Goal: Communication & Community: Participate in discussion

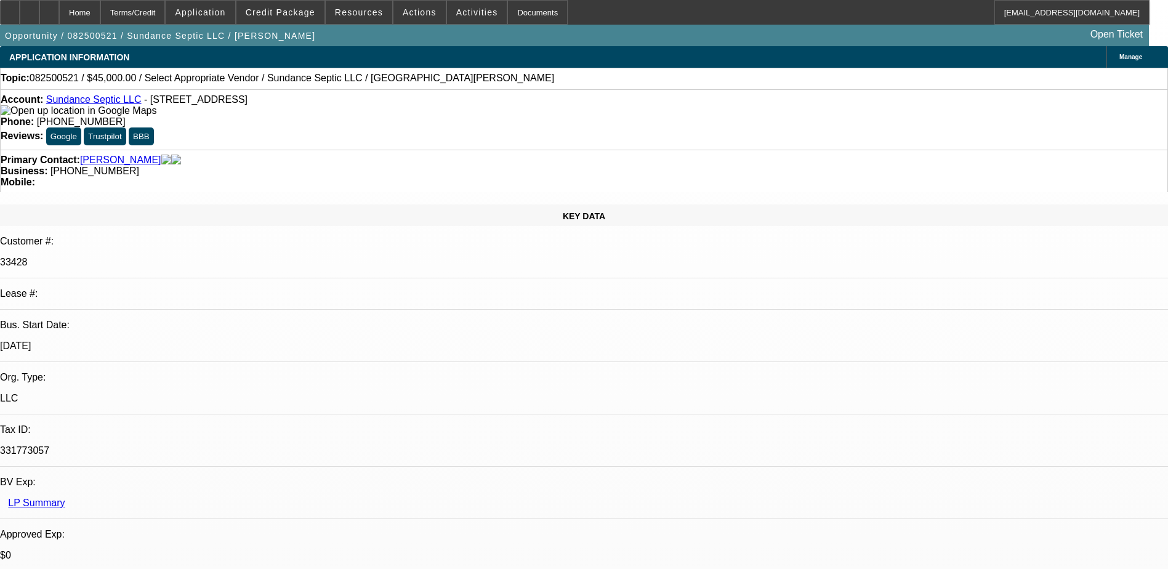
select select "0"
select select "2"
select select "0.1"
select select "4"
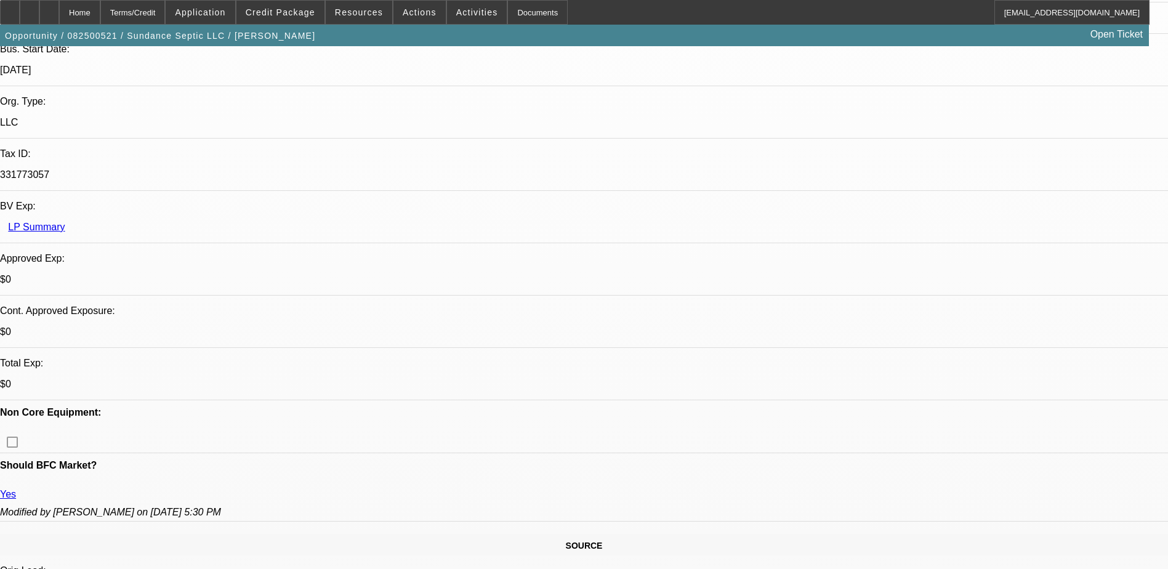
scroll to position [246, 0]
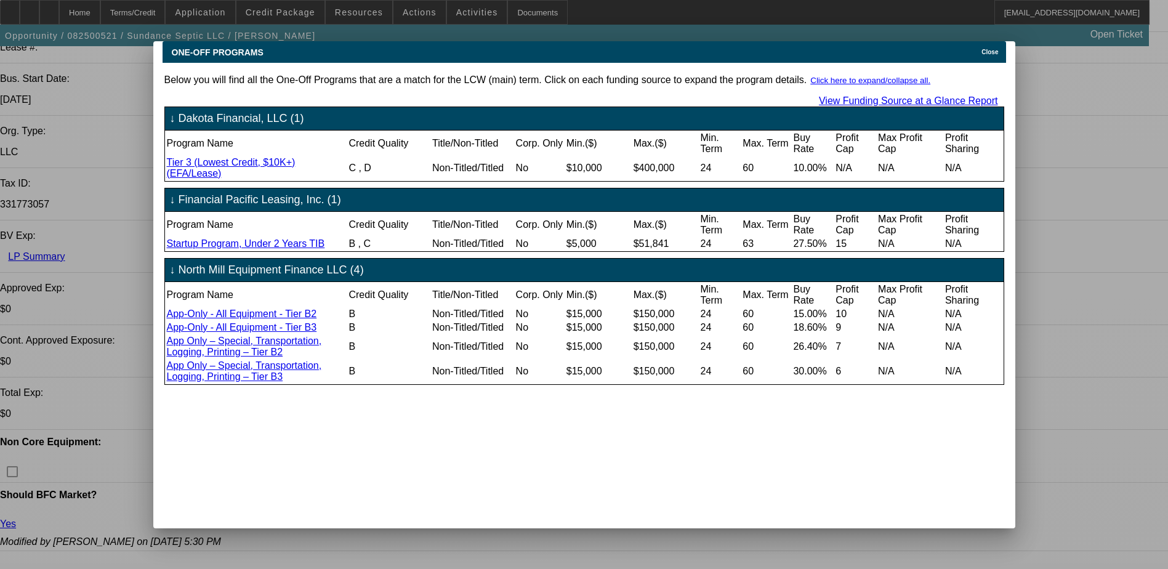
click at [993, 49] on span "Close" at bounding box center [989, 52] width 17 height 7
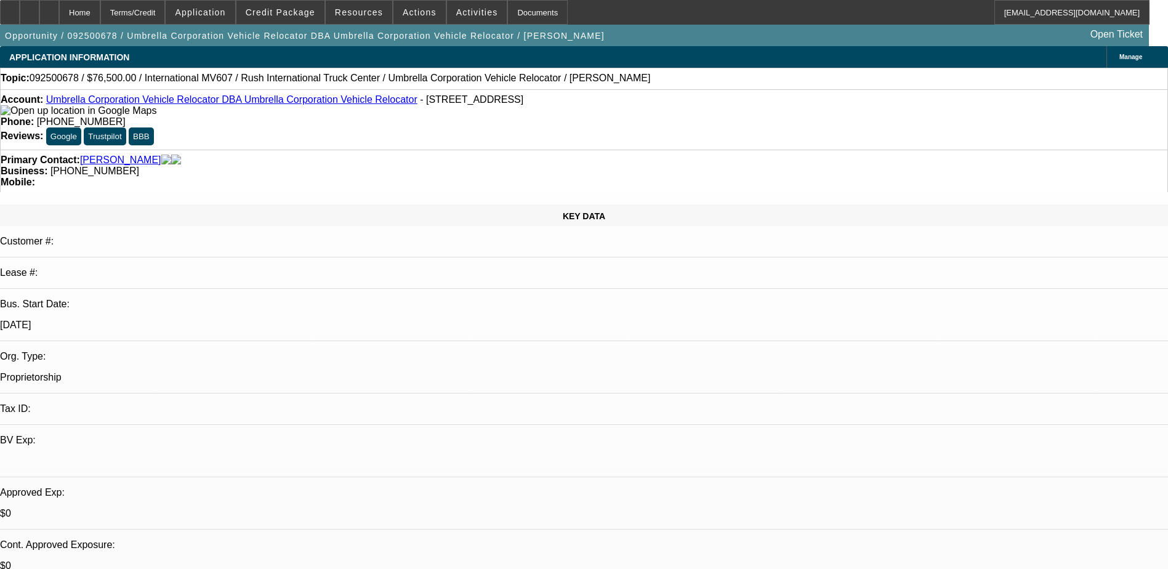
select select "0"
select select "2"
select select "0.1"
select select "4"
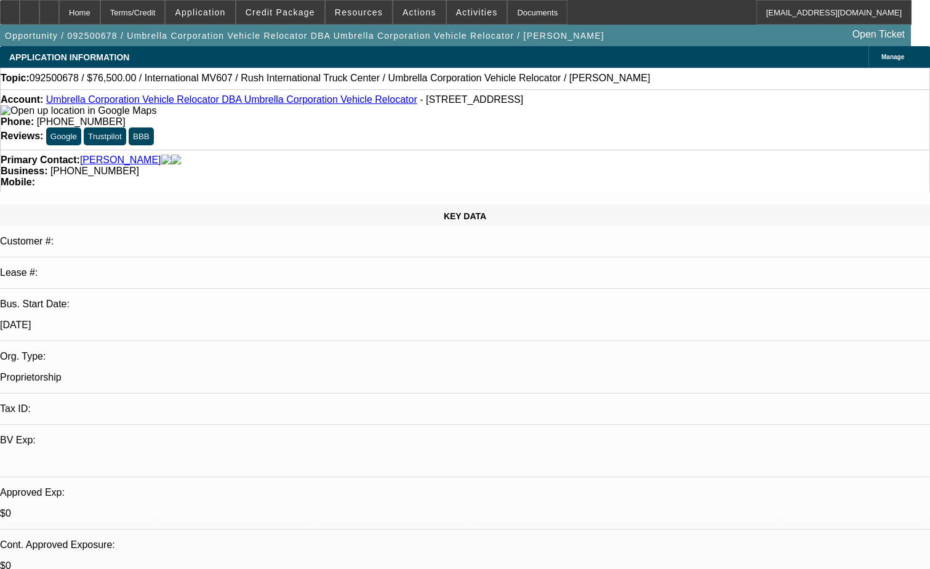
drag, startPoint x: 683, startPoint y: 431, endPoint x: 632, endPoint y: 400, distance: 60.2
copy div "International, crew cab, no payment, one year, personal credit, Used 2021, 38k …"
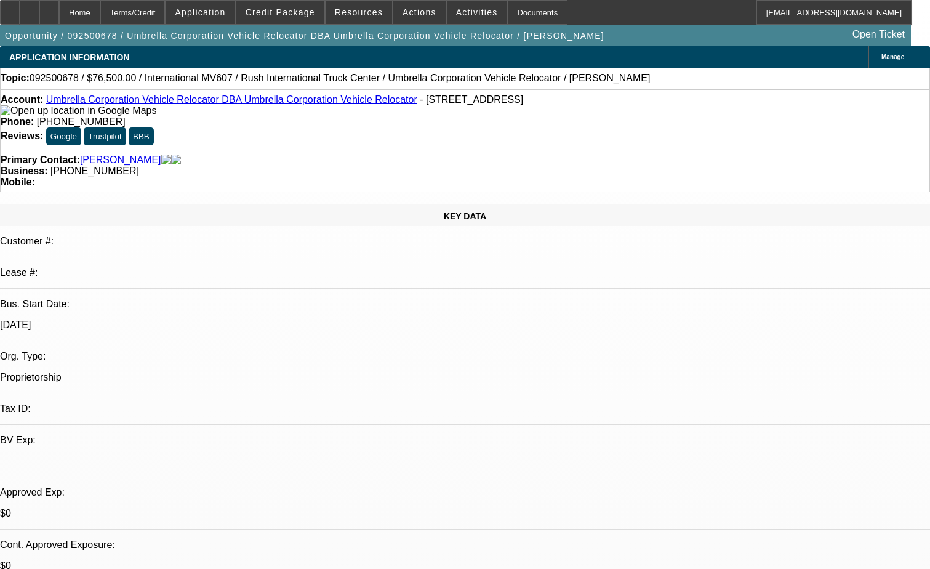
scroll to position [0, 0]
radio input "true"
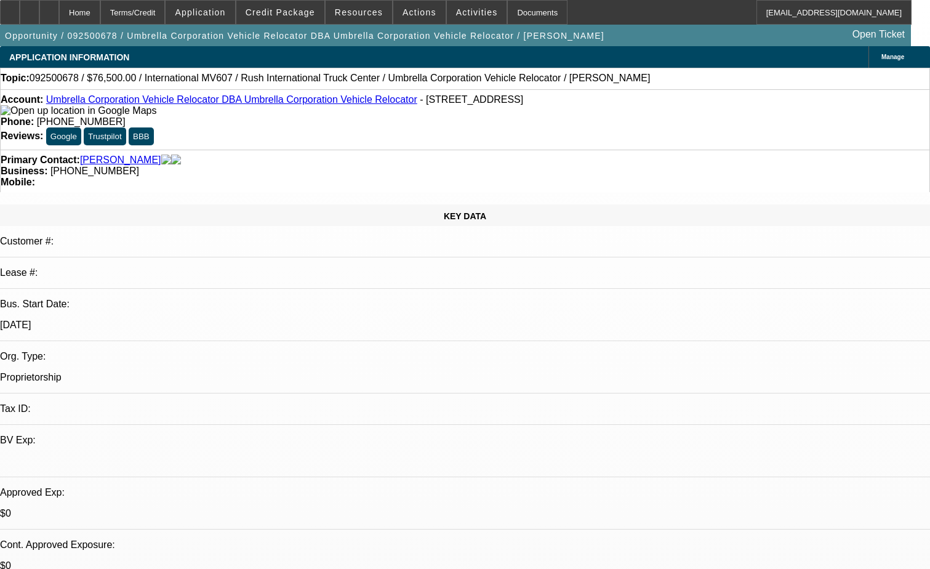
paste textarea "Jeffrey Smith, operating under Umbrella Auto Relocators, is requesting 100% fin…"
type textarea "Jeffrey Smith, operating under Umbrella Auto Relocators, is requesting 100% fin…"
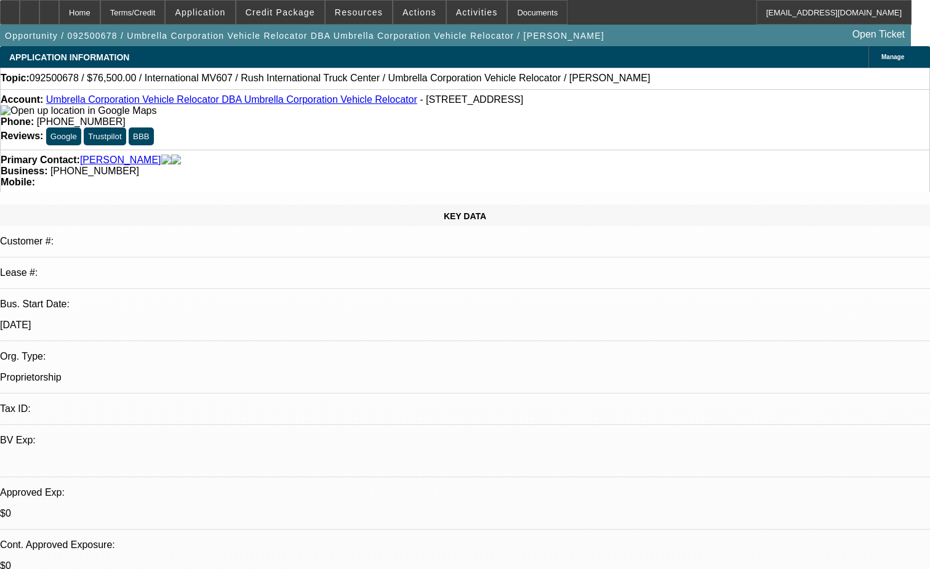
radio input "true"
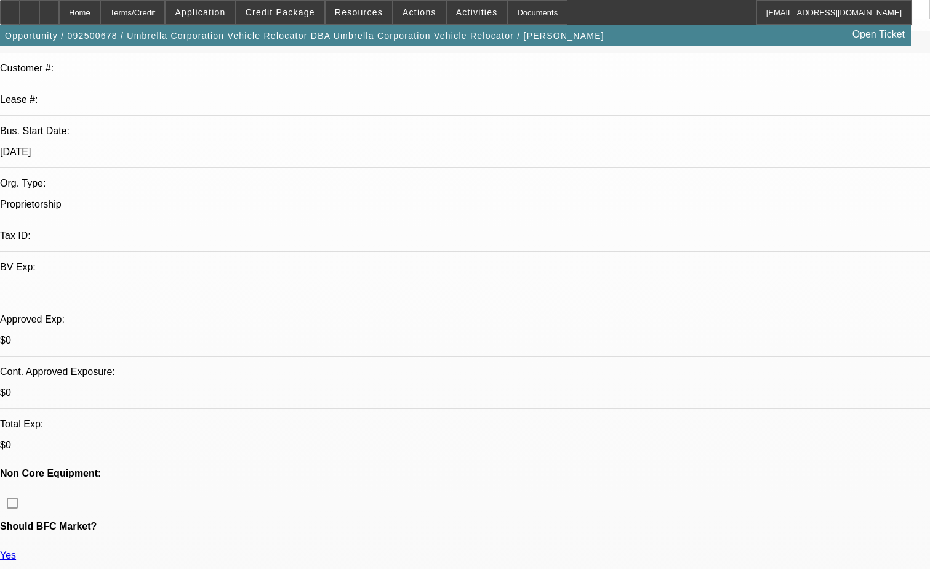
scroll to position [185, 0]
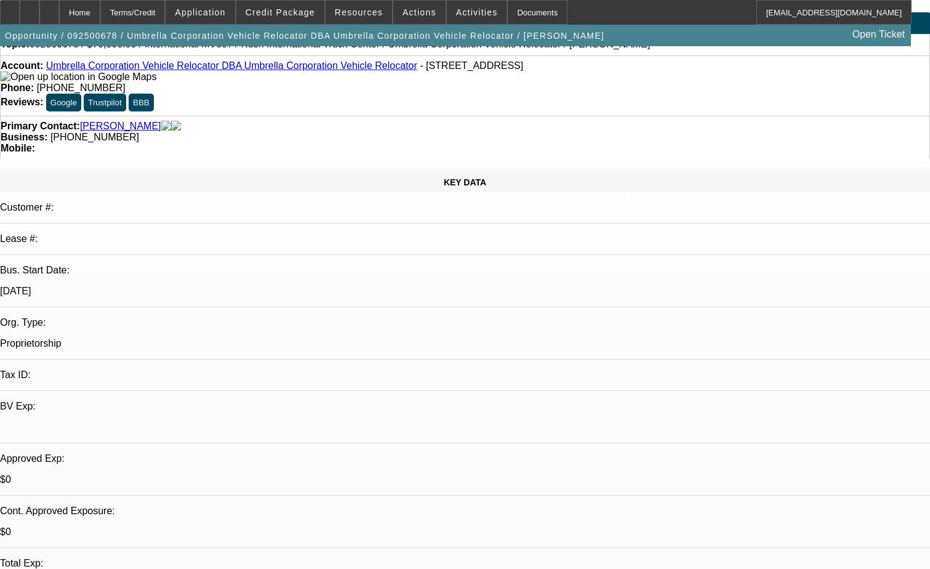
scroll to position [62, 0]
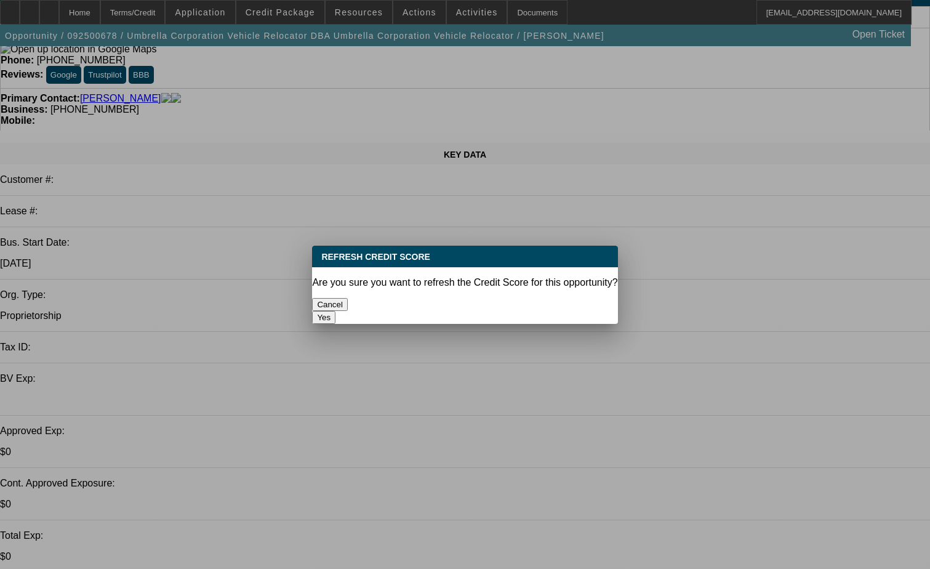
scroll to position [0, 0]
click at [348, 299] on button "Cancel" at bounding box center [330, 304] width 36 height 13
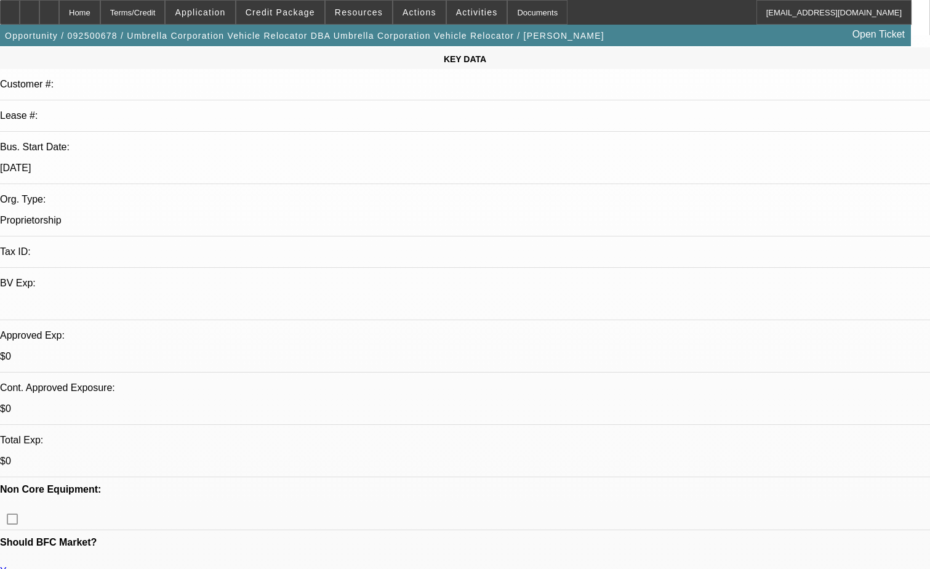
scroll to position [185, 0]
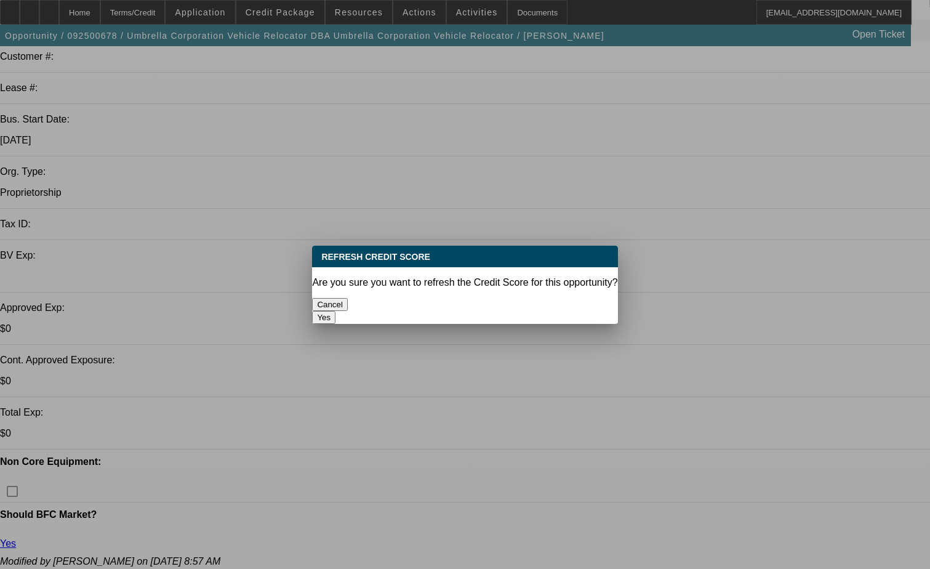
scroll to position [0, 0]
click at [348, 298] on button "Cancel" at bounding box center [330, 304] width 36 height 13
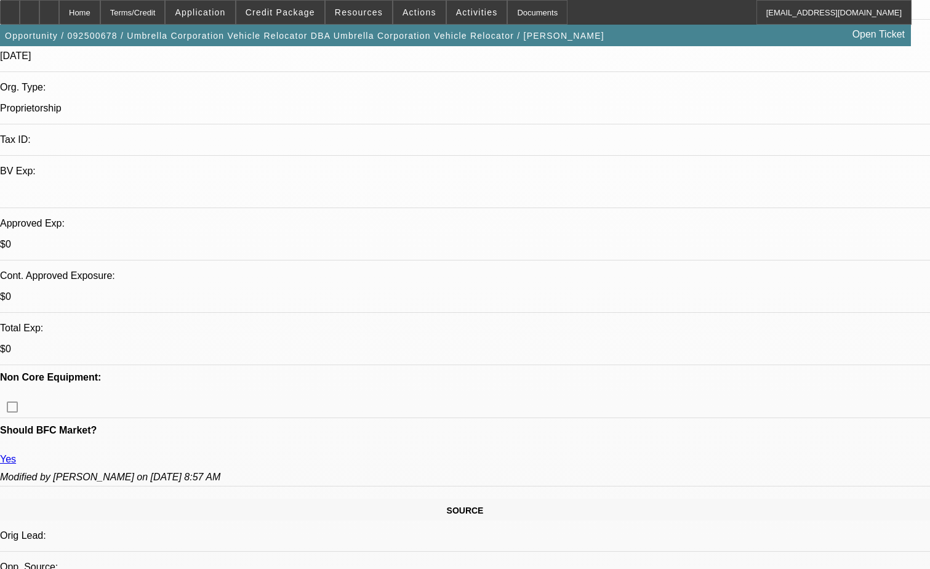
scroll to position [308, 0]
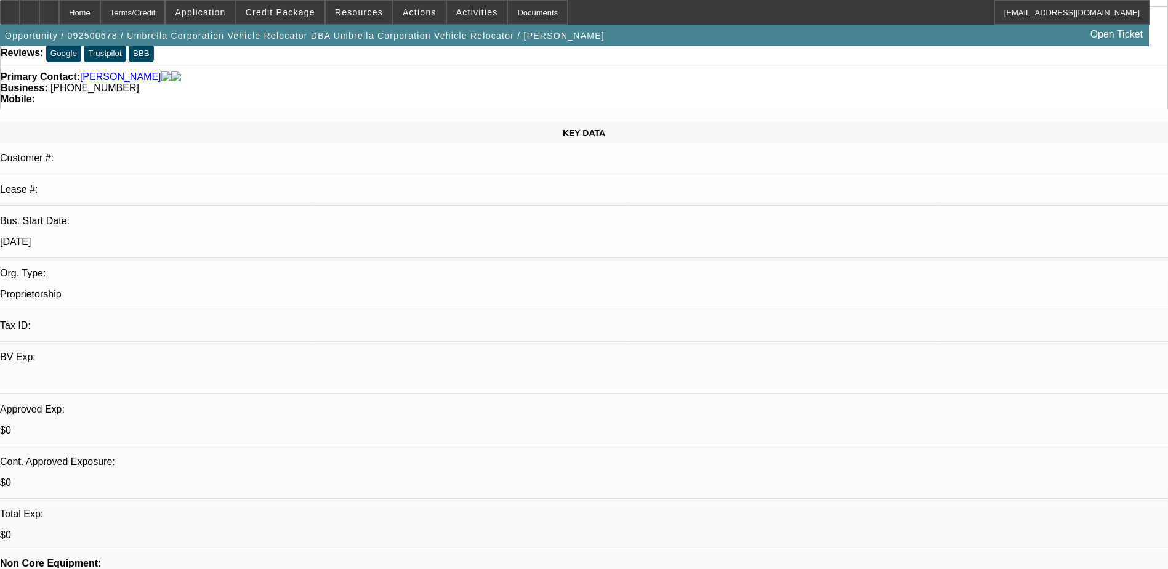
scroll to position [61, 0]
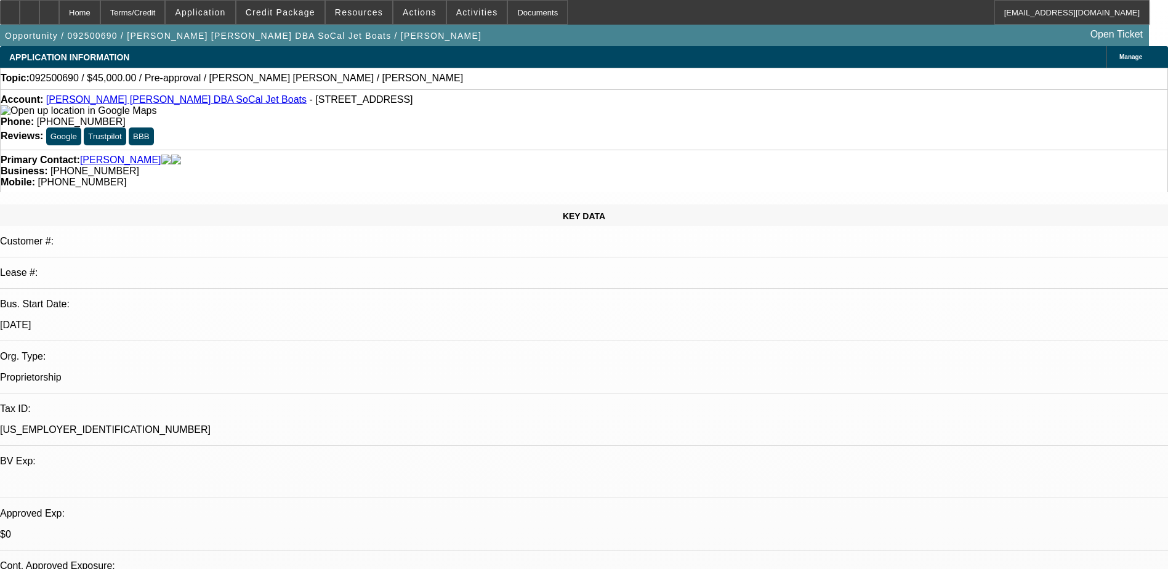
select select "0"
select select "2"
select select "0.1"
select select "4"
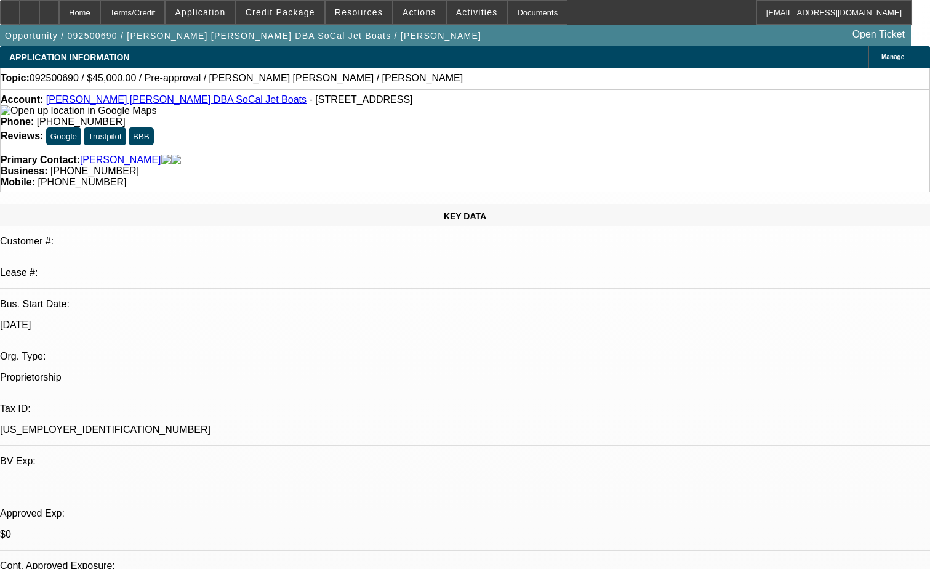
radio input "true"
paste textarea "Jeffrey Smith, operating under Umbrella Auto Relocators, is requesting 100% fin…"
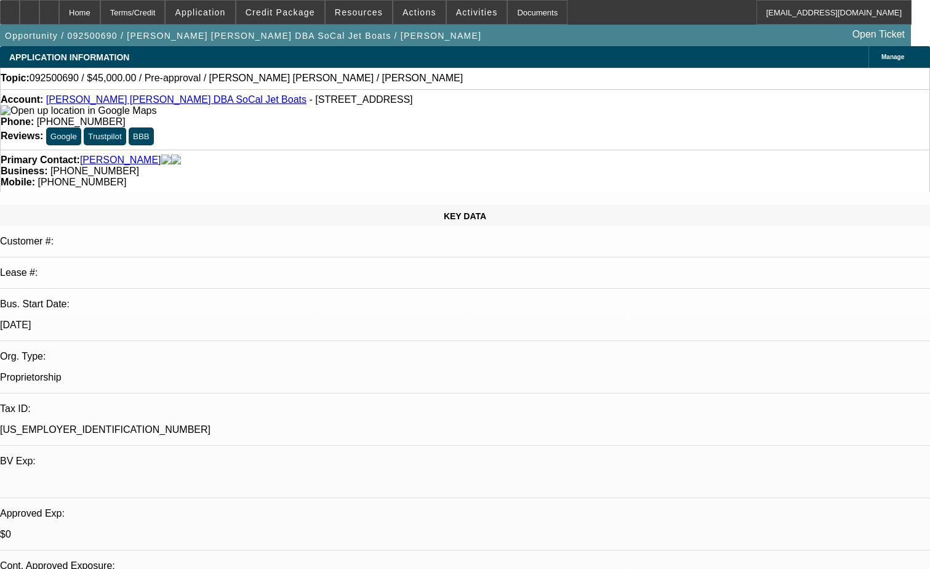
scroll to position [54, 0]
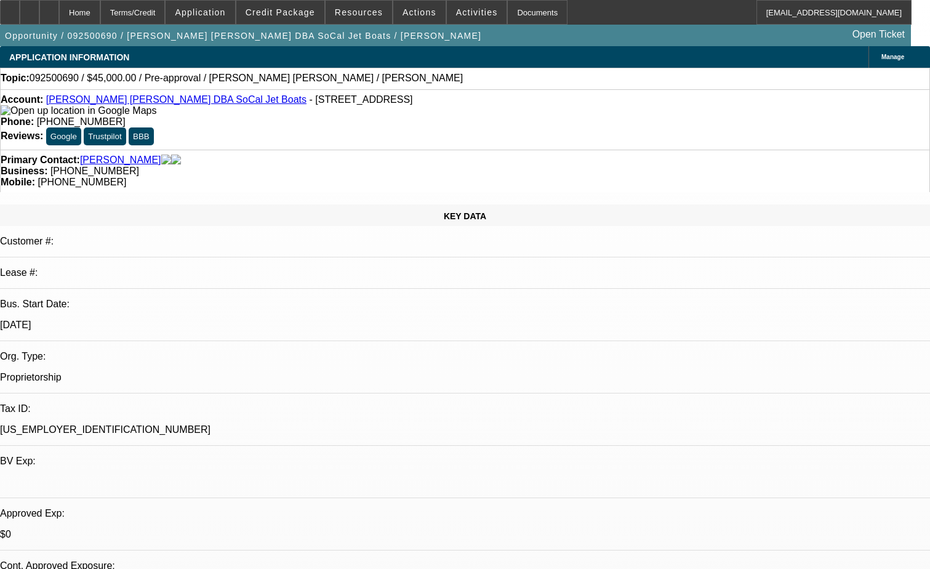
drag, startPoint x: 837, startPoint y: 252, endPoint x: 805, endPoint y: 257, distance: 31.8
drag, startPoint x: 836, startPoint y: 267, endPoint x: 813, endPoint y: 256, distance: 25.1
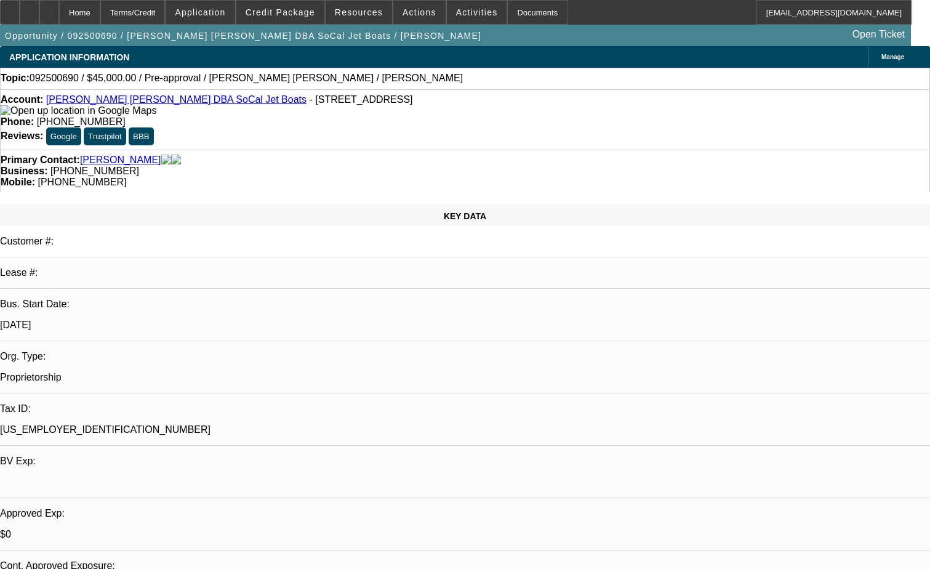
scroll to position [12, 0]
drag, startPoint x: 704, startPoint y: 267, endPoint x: 726, endPoint y: 265, distance: 22.9
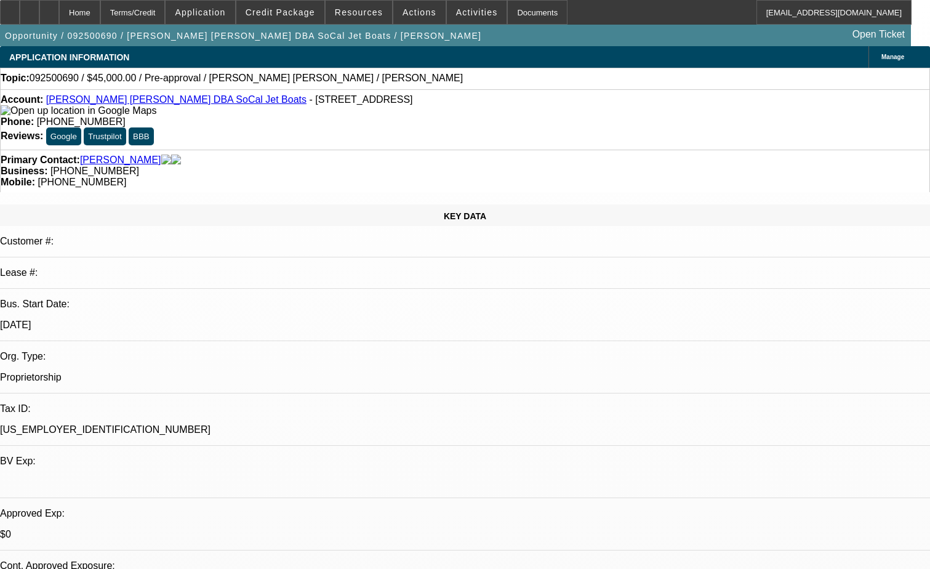
type textarea "Jeffrey Smith, operating under Umbrella Auto Relocators, is requesting 100% fin…"
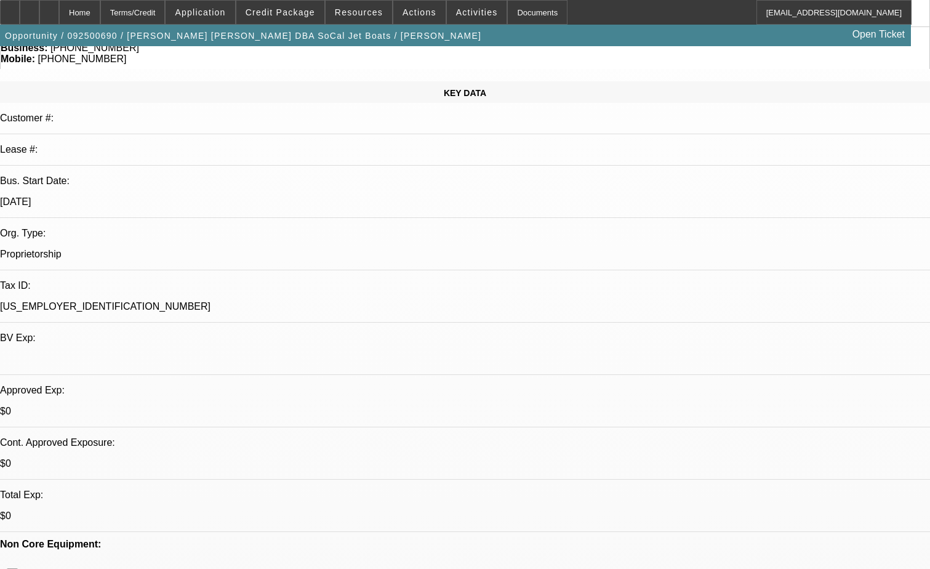
scroll to position [0, 0]
drag, startPoint x: 755, startPoint y: 262, endPoint x: 644, endPoint y: 233, distance: 115.3
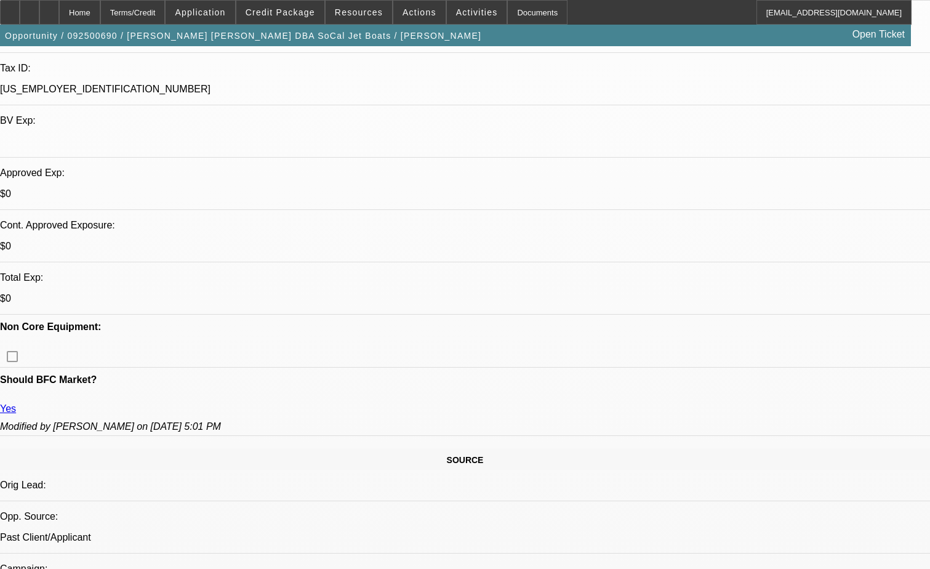
scroll to position [308, 0]
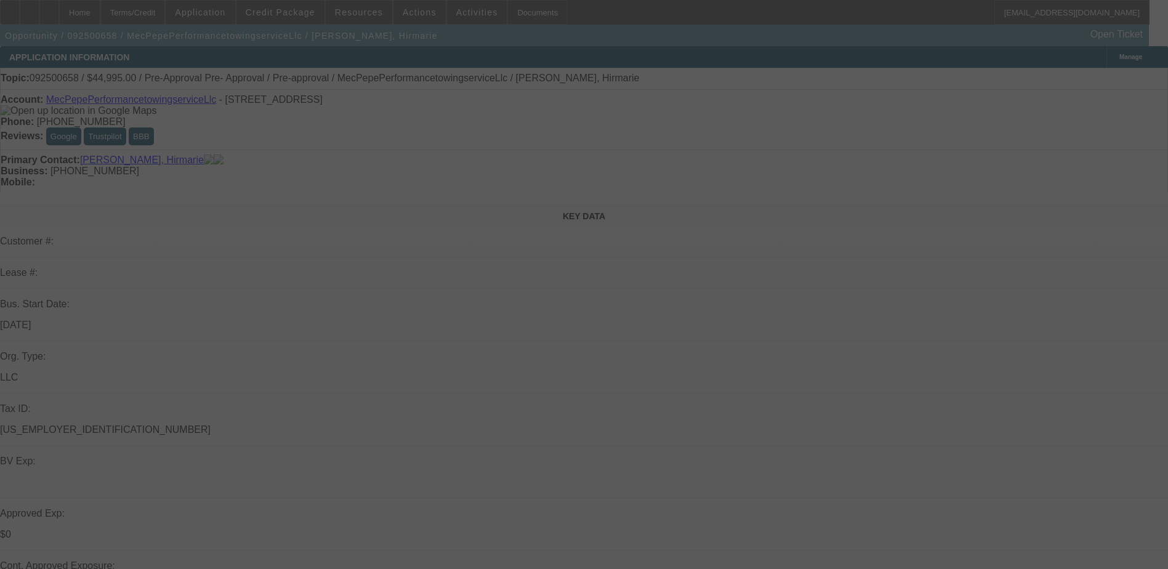
select select "0"
select select "0.1"
select select "4"
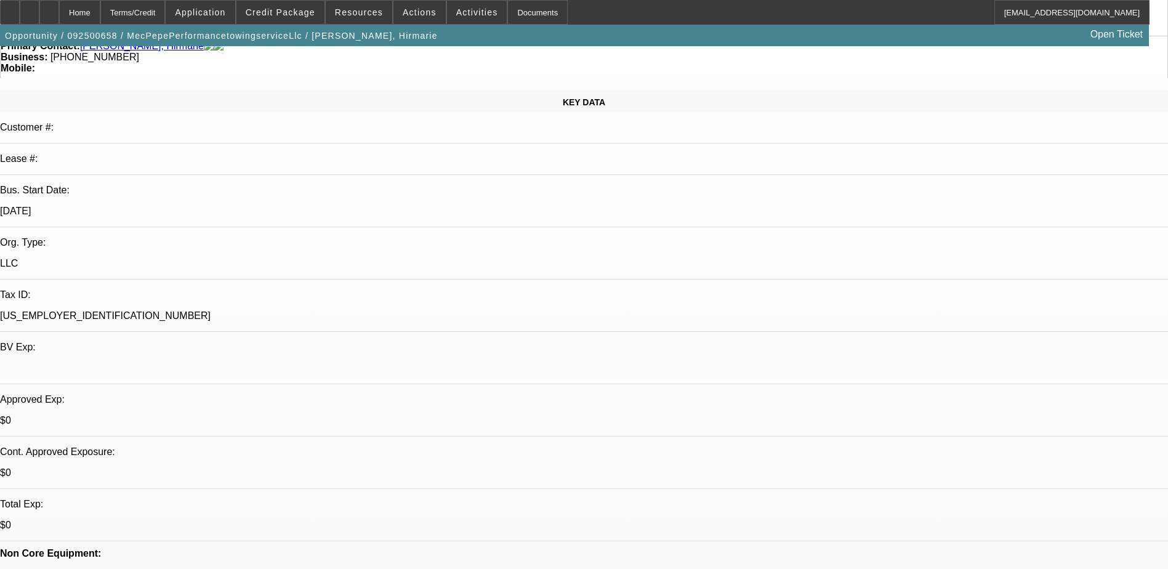
scroll to position [123, 0]
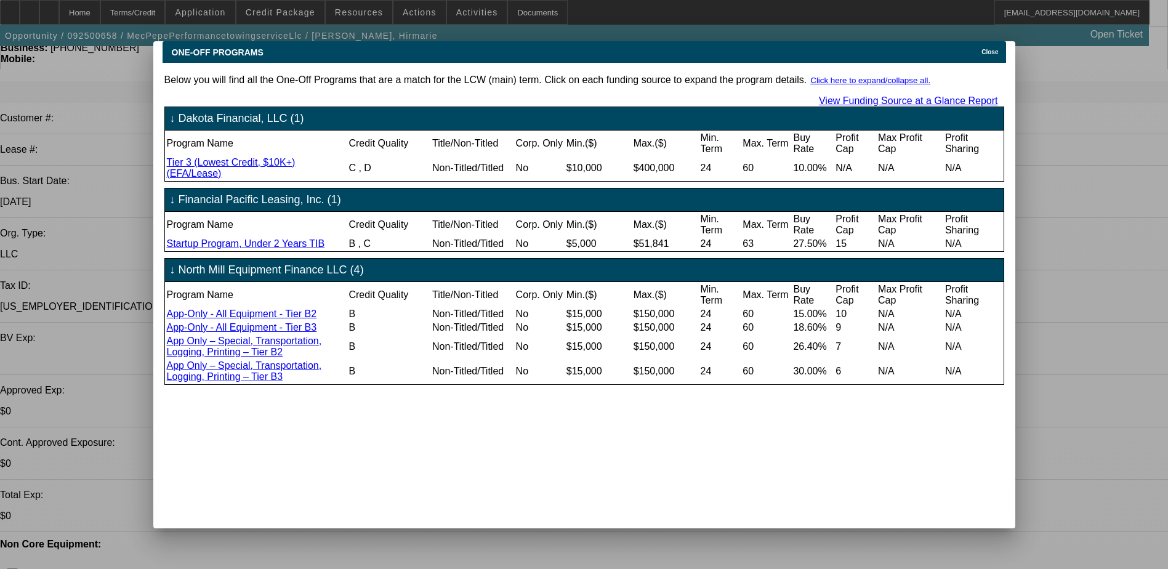
click at [988, 49] on span "Close" at bounding box center [989, 52] width 17 height 7
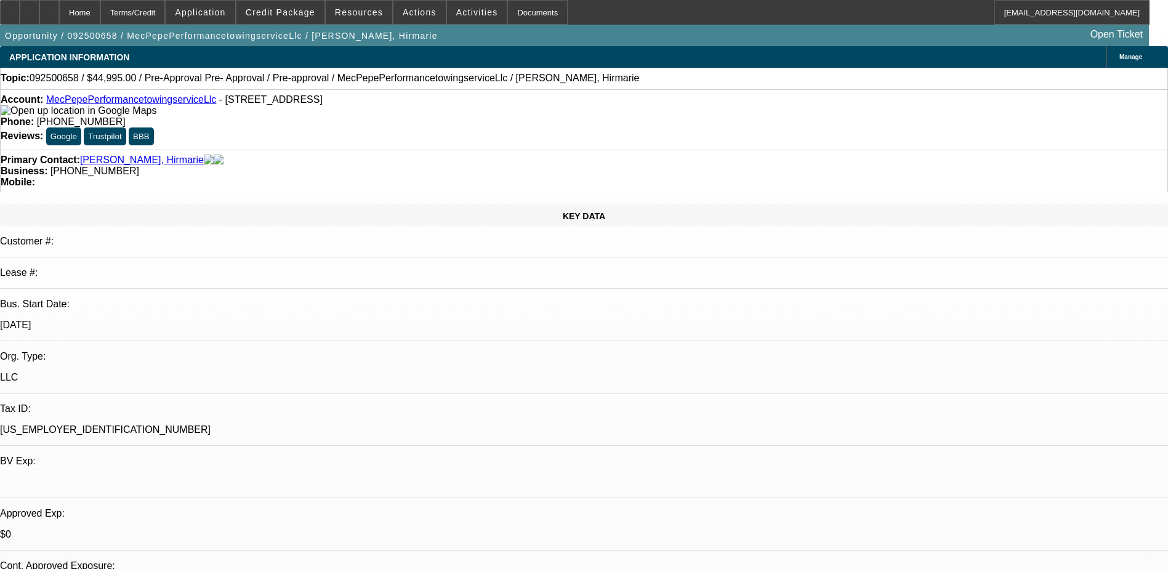
scroll to position [123, 0]
